Goal: Find specific page/section: Find specific page/section

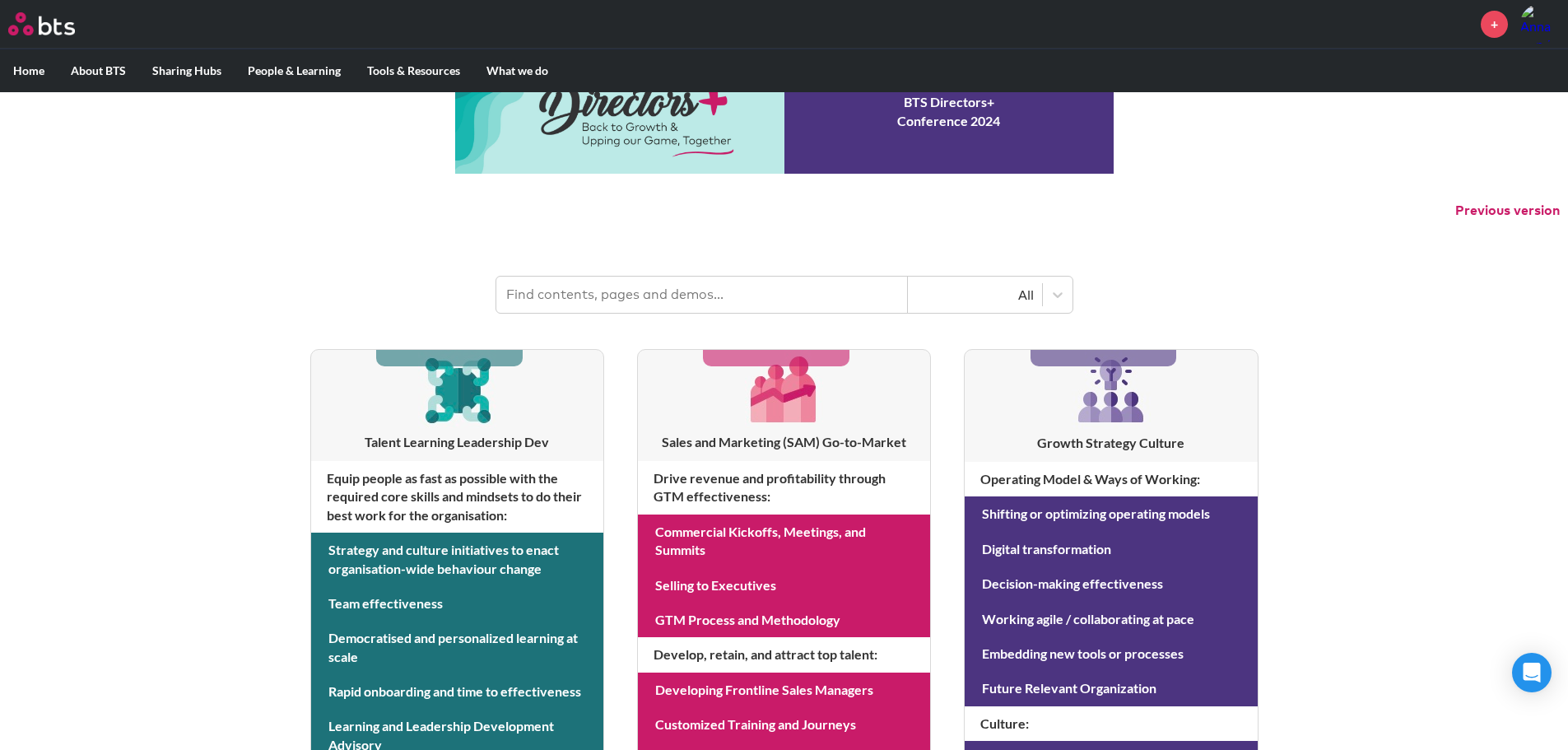
scroll to position [165, 0]
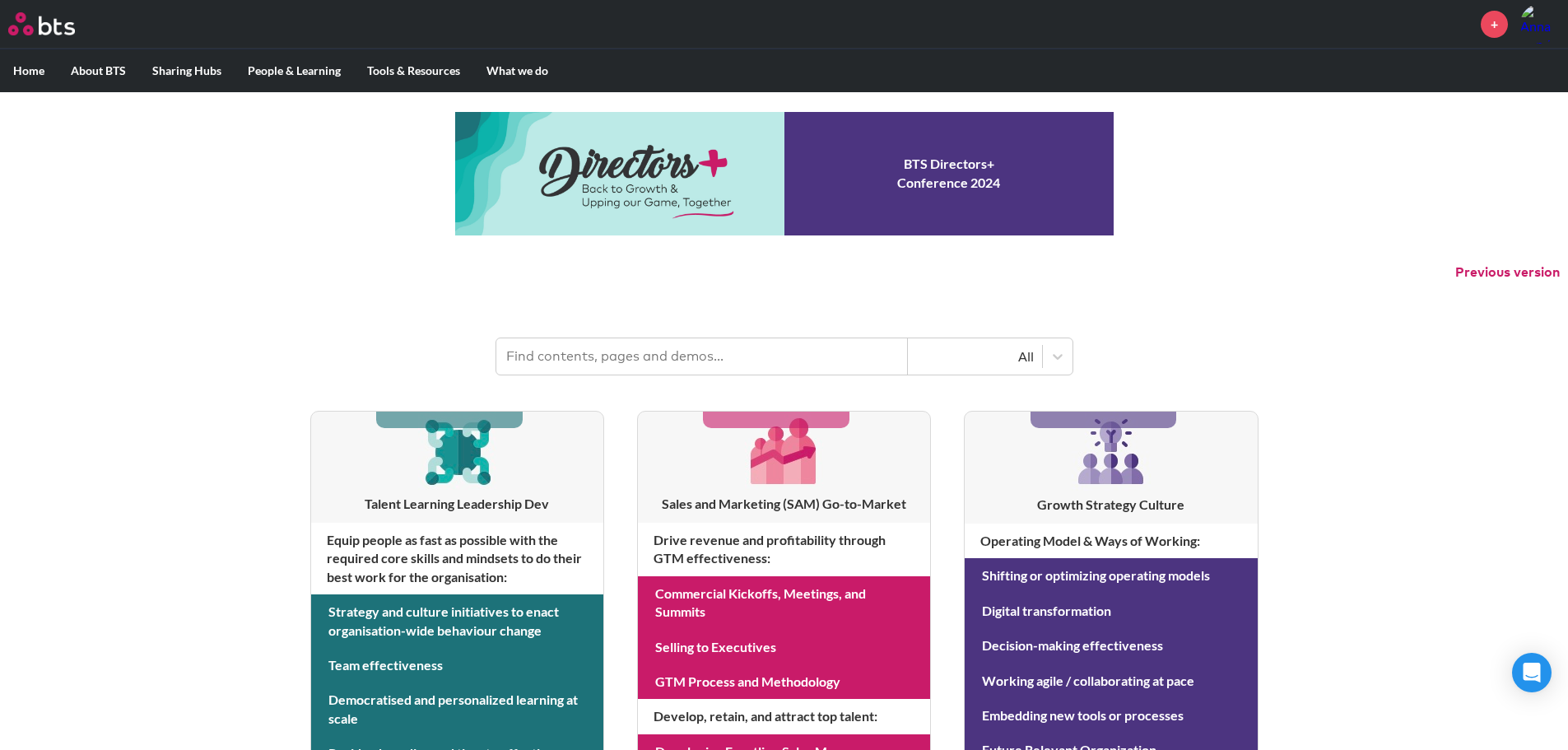
click at [623, 357] on input "text" at bounding box center [702, 356] width 412 height 37
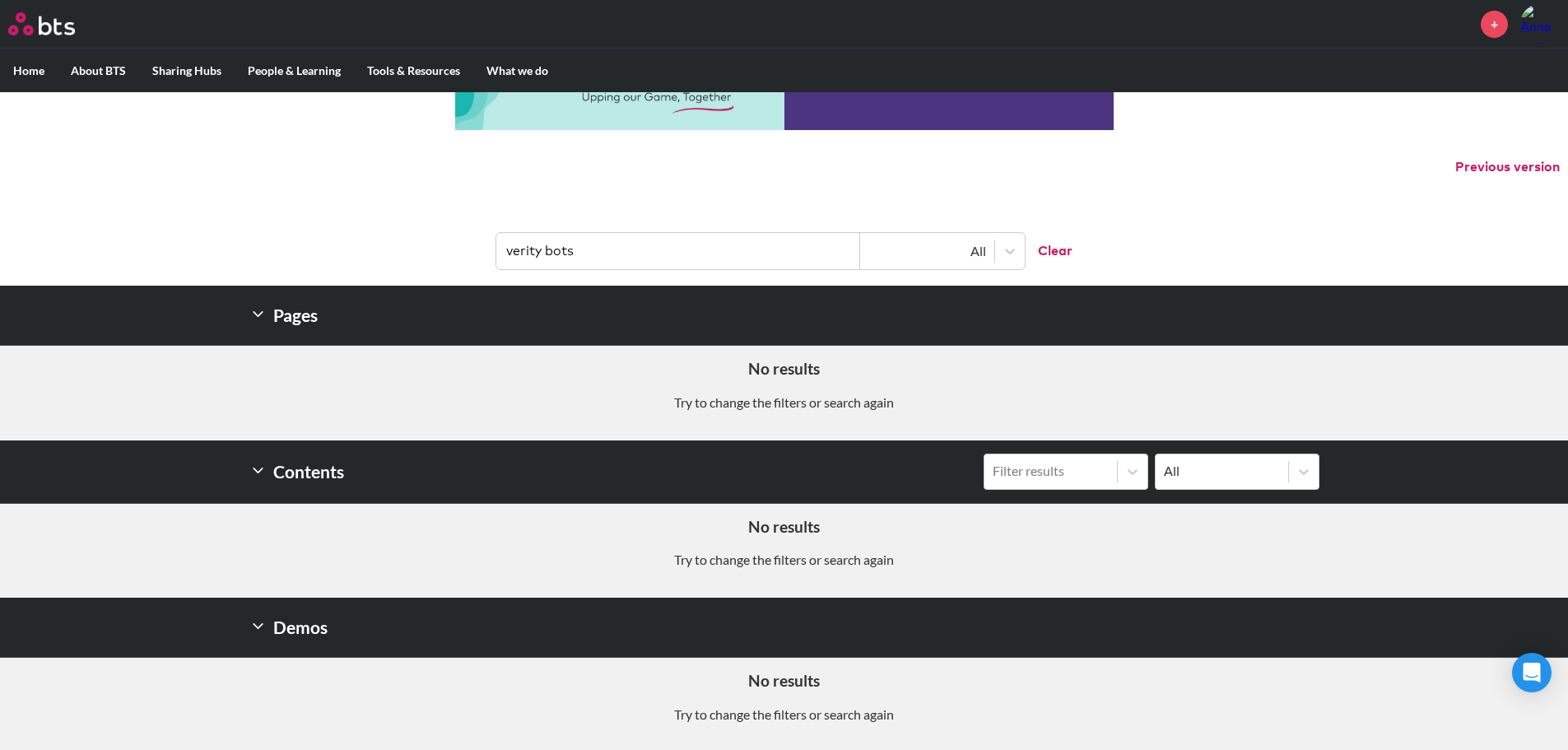
scroll to position [107, 0]
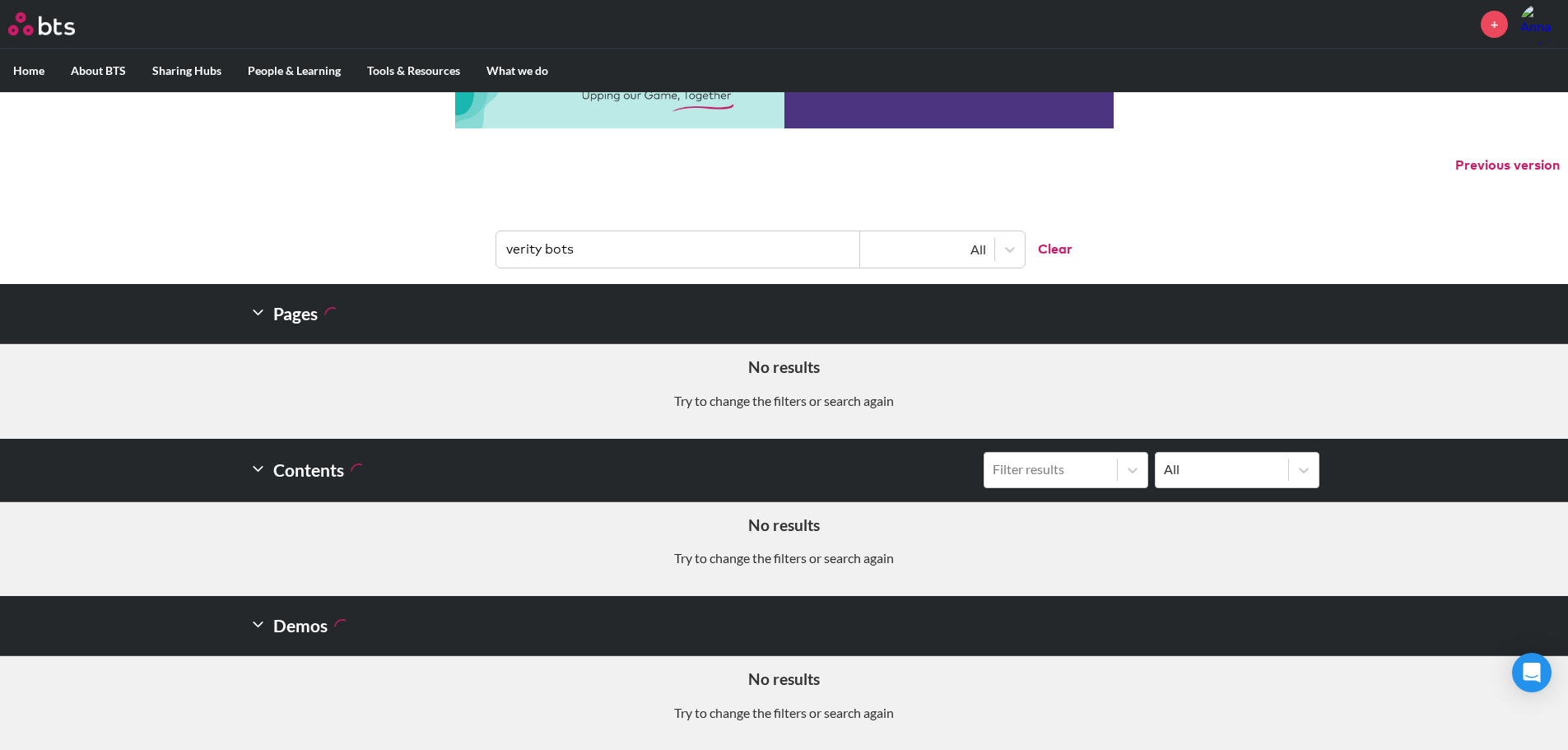
drag, startPoint x: 621, startPoint y: 254, endPoint x: 469, endPoint y: 240, distance: 152.6
click at [469, 240] on header "verity bots All Clear" at bounding box center [784, 241] width 1568 height 86
type input "verity bots"
click at [350, 241] on header "verity bots All Clear" at bounding box center [784, 241] width 1568 height 86
